Goal: Task Accomplishment & Management: Manage account settings

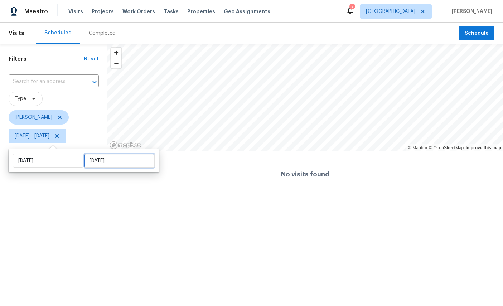
click at [94, 160] on input "[DATE]" at bounding box center [119, 161] width 71 height 14
select select "8"
select select "2025"
select select "9"
select select "2025"
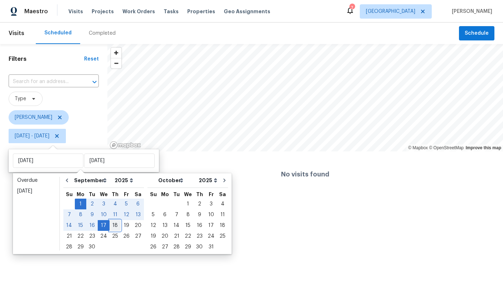
click at [115, 224] on div "18" at bounding box center [115, 226] width 11 height 10
type input "[DATE]"
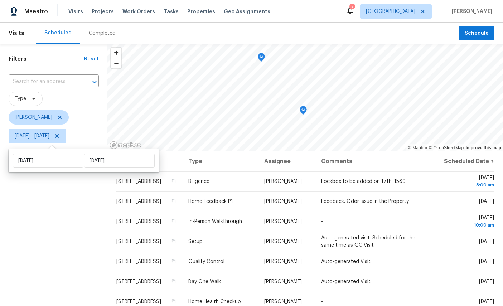
click at [63, 211] on div "Filters Reset ​ Type [PERSON_NAME][DATE] - [DATE]" at bounding box center [53, 220] width 107 height 352
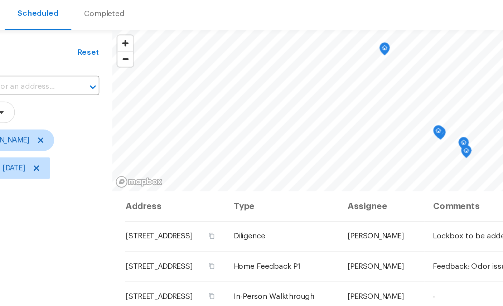
click at [340, 121] on icon "Map marker" at bounding box center [343, 125] width 6 height 8
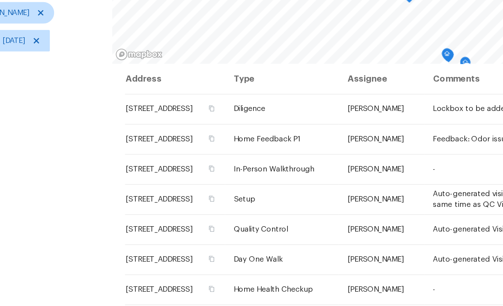
scroll to position [85, 0]
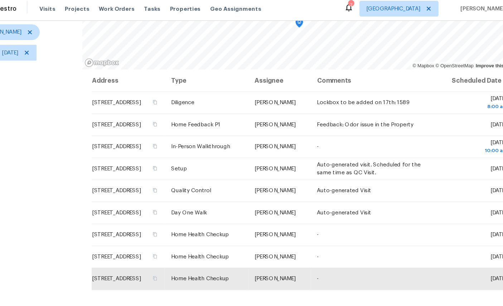
click at [0, 0] on icon at bounding box center [0, 0] width 0 height 0
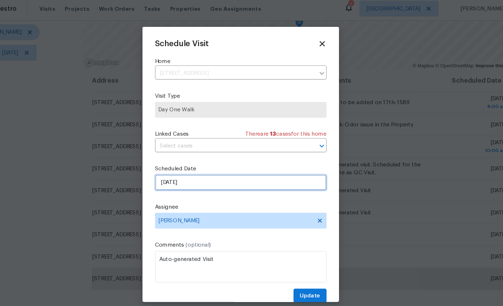
click at [197, 163] on input "[DATE]" at bounding box center [252, 170] width 156 height 14
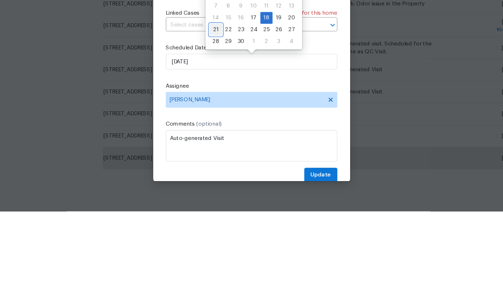
click at [213, 136] on div "21" at bounding box center [218, 141] width 11 height 10
type input "[DATE]"
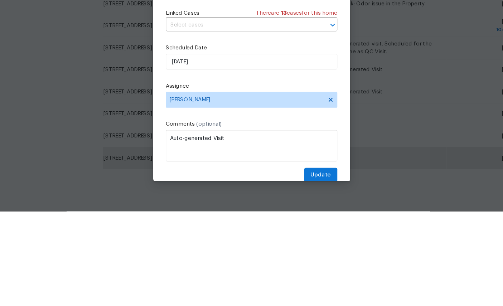
scroll to position [27, 0]
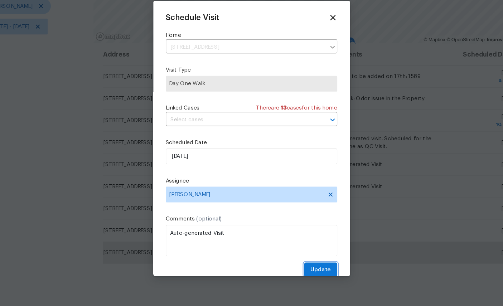
click at [306, 269] on span "Update" at bounding box center [315, 273] width 19 height 9
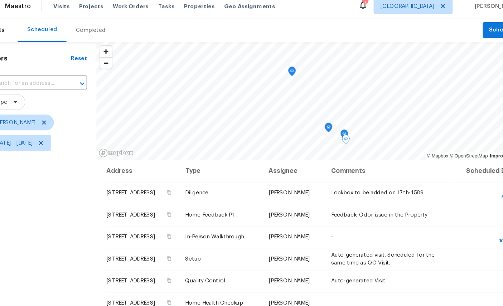
scroll to position [6, 0]
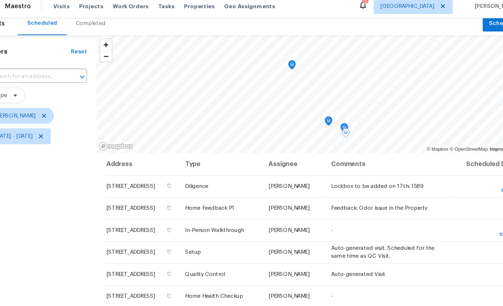
click at [282, 61] on icon "Map marker" at bounding box center [285, 65] width 6 height 8
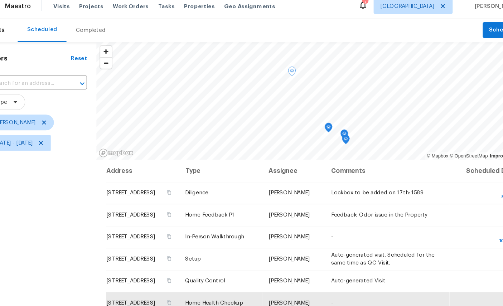
scroll to position [0, 0]
click at [242, 100] on icon "Map marker" at bounding box center [245, 104] width 6 height 8
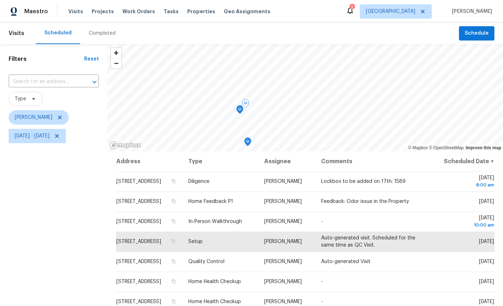
scroll to position [18, 0]
click at [0, 0] on icon at bounding box center [0, 0] width 0 height 0
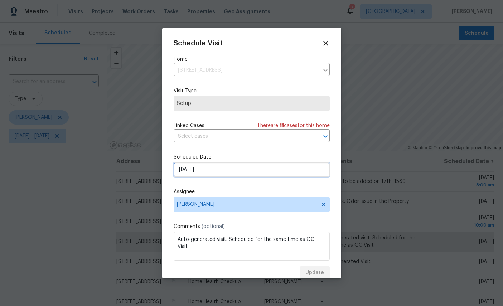
click at [218, 167] on input "[DATE]" at bounding box center [252, 170] width 156 height 14
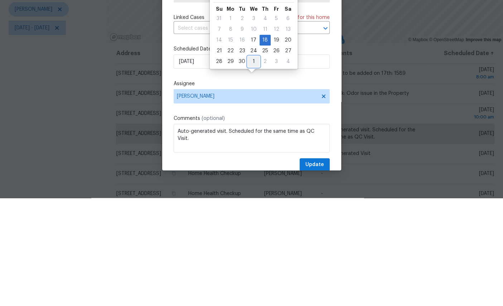
click at [251, 165] on div "1" at bounding box center [254, 170] width 12 height 10
type input "[DATE]"
select select "9"
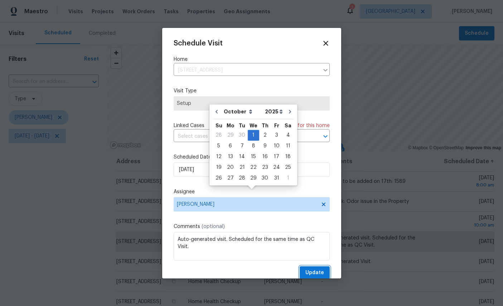
click at [313, 270] on span "Update" at bounding box center [315, 273] width 19 height 9
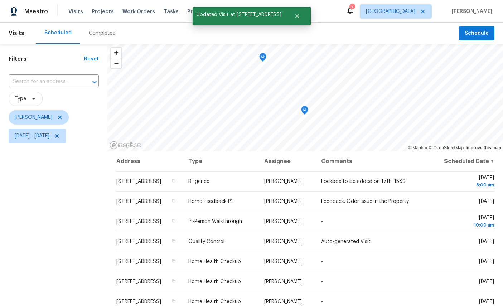
click at [0, 0] on icon at bounding box center [0, 0] width 0 height 0
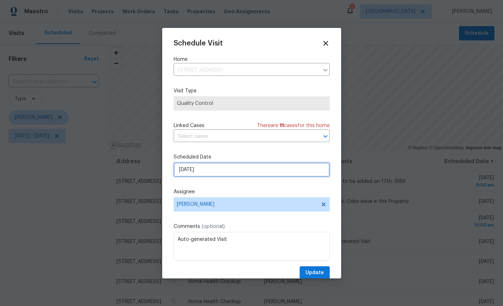
click at [234, 172] on input "[DATE]" at bounding box center [252, 170] width 156 height 14
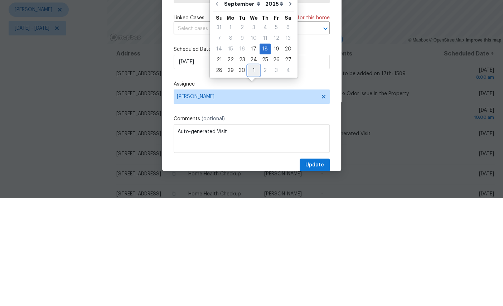
click at [253, 173] on div "1" at bounding box center [254, 178] width 12 height 10
type input "[DATE]"
select select "9"
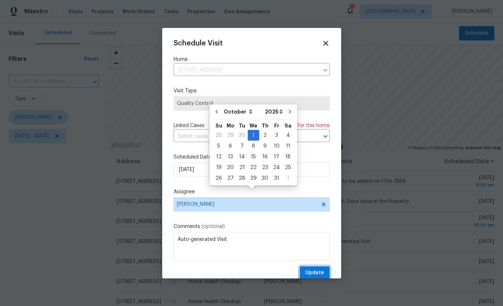
click at [316, 273] on span "Update" at bounding box center [315, 273] width 19 height 9
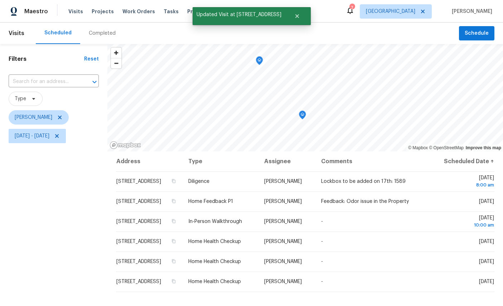
scroll to position [0, 0]
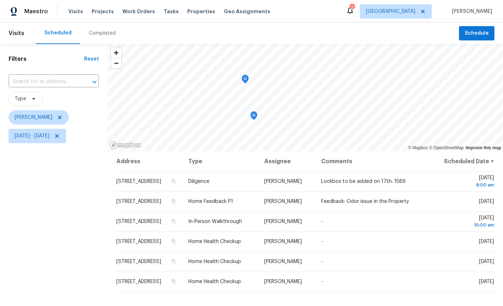
click at [242, 75] on icon "Map marker" at bounding box center [245, 79] width 6 height 8
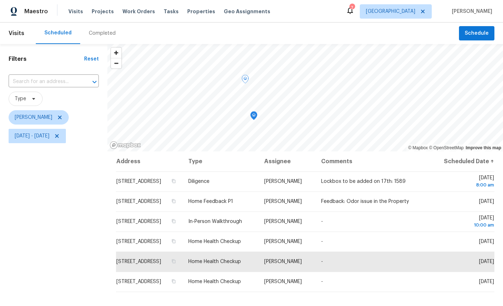
click at [251, 112] on icon "Map marker" at bounding box center [254, 116] width 6 height 8
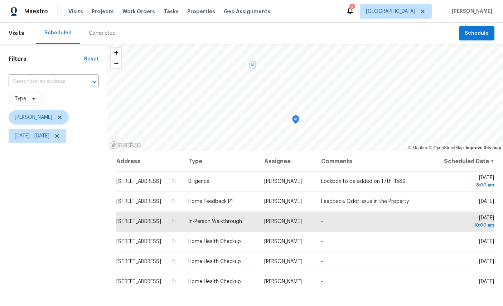
click at [293, 116] on icon "Map marker" at bounding box center [296, 120] width 6 height 8
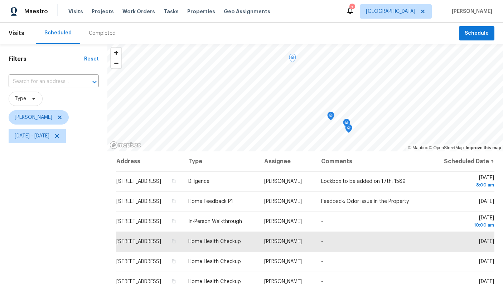
click at [328, 112] on icon "Map marker" at bounding box center [331, 116] width 6 height 8
